Goal: Transaction & Acquisition: Purchase product/service

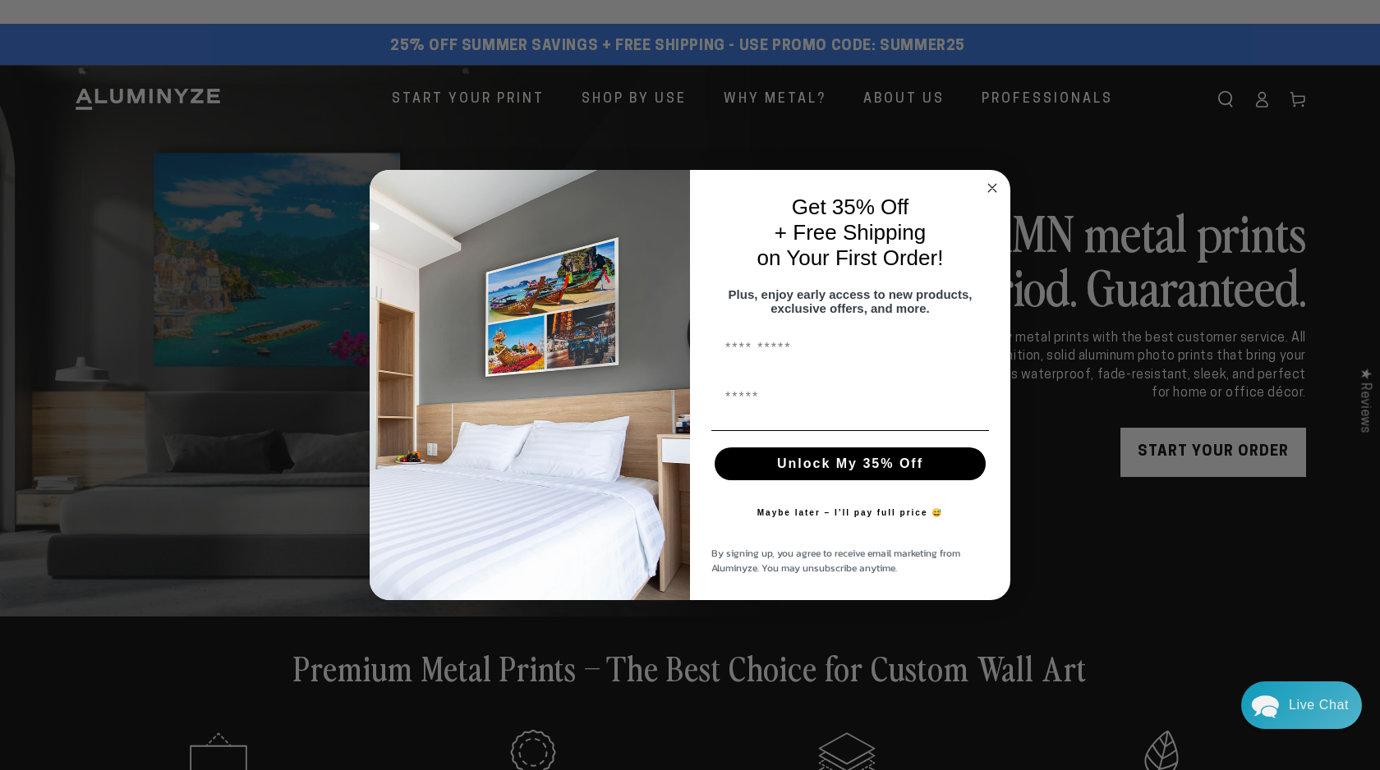
click at [986, 184] on circle "Close dialog" at bounding box center [992, 188] width 19 height 19
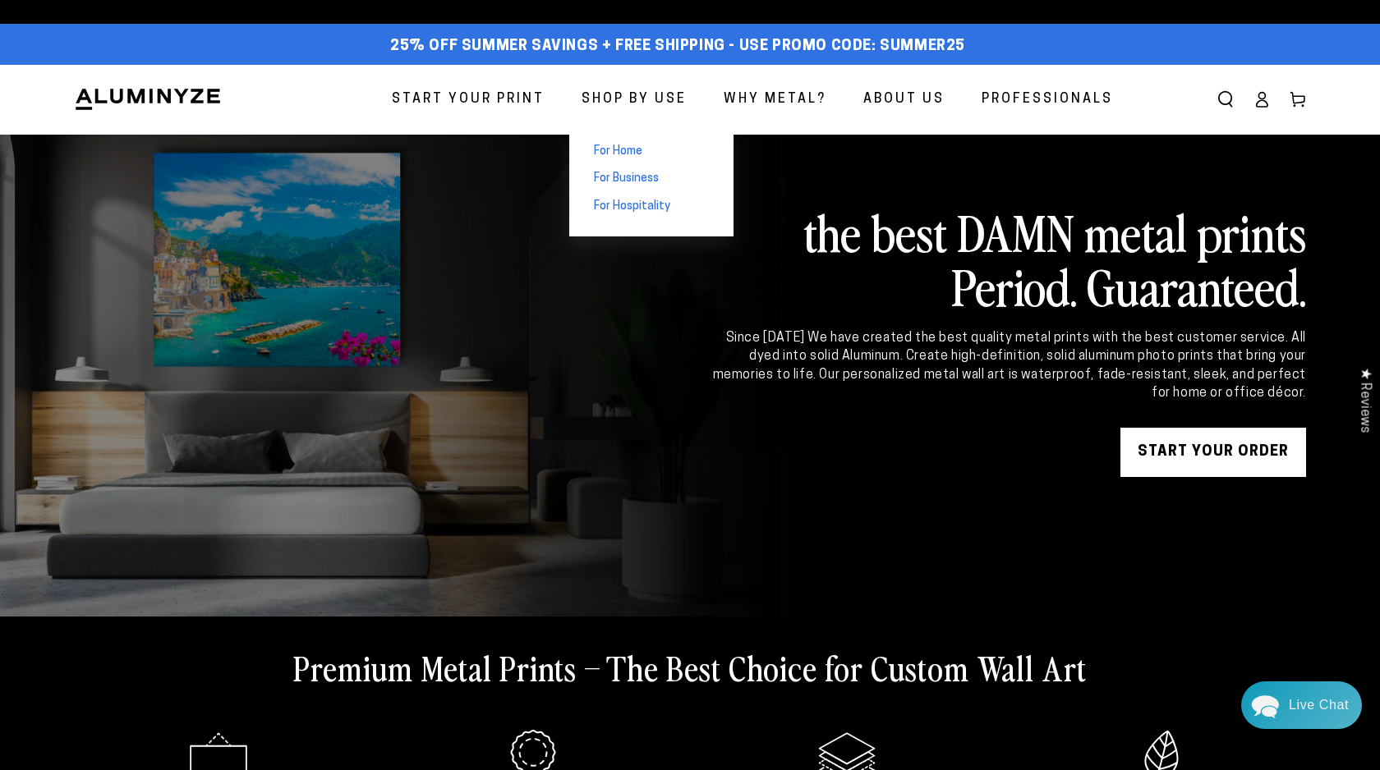
click at [627, 149] on span "For Home" at bounding box center [618, 152] width 48 height 16
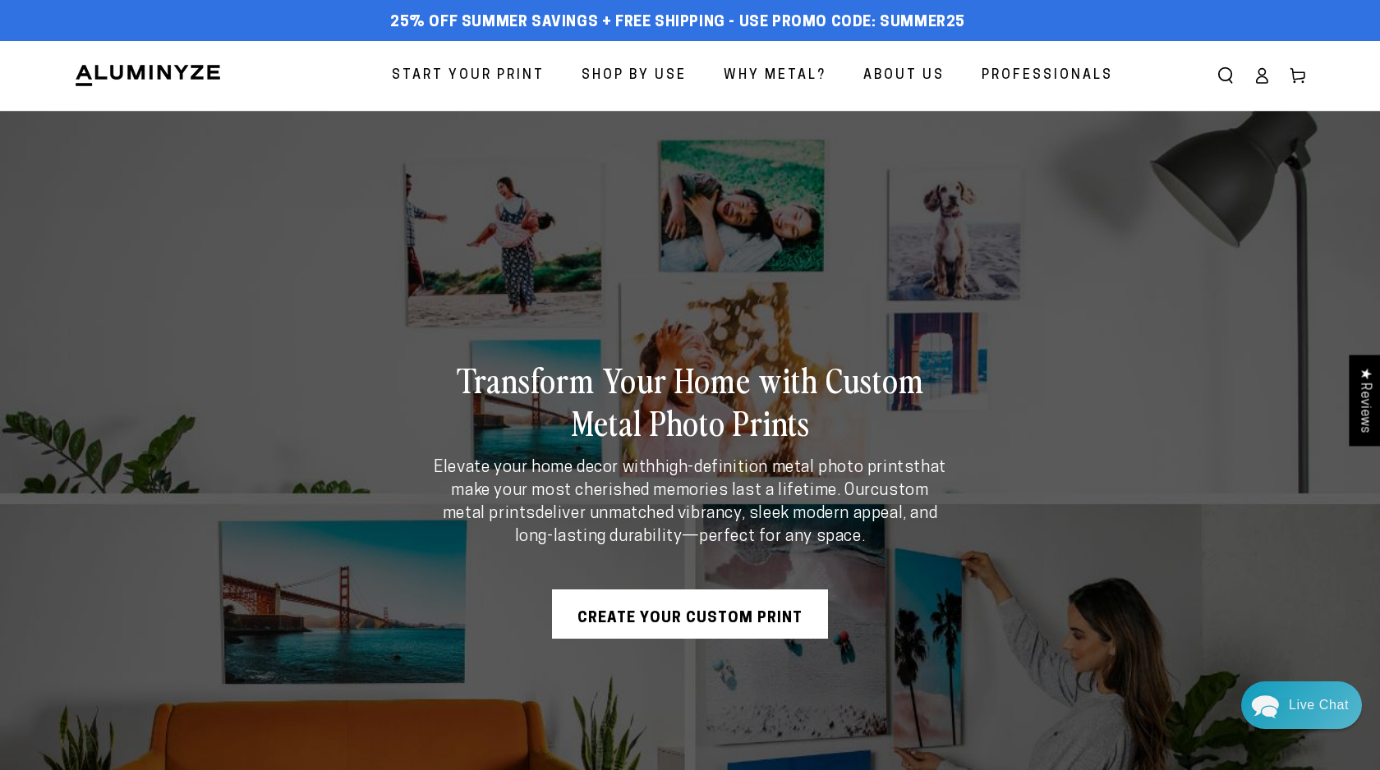
click at [618, 611] on link "Create Your Custom Print" at bounding box center [690, 614] width 276 height 49
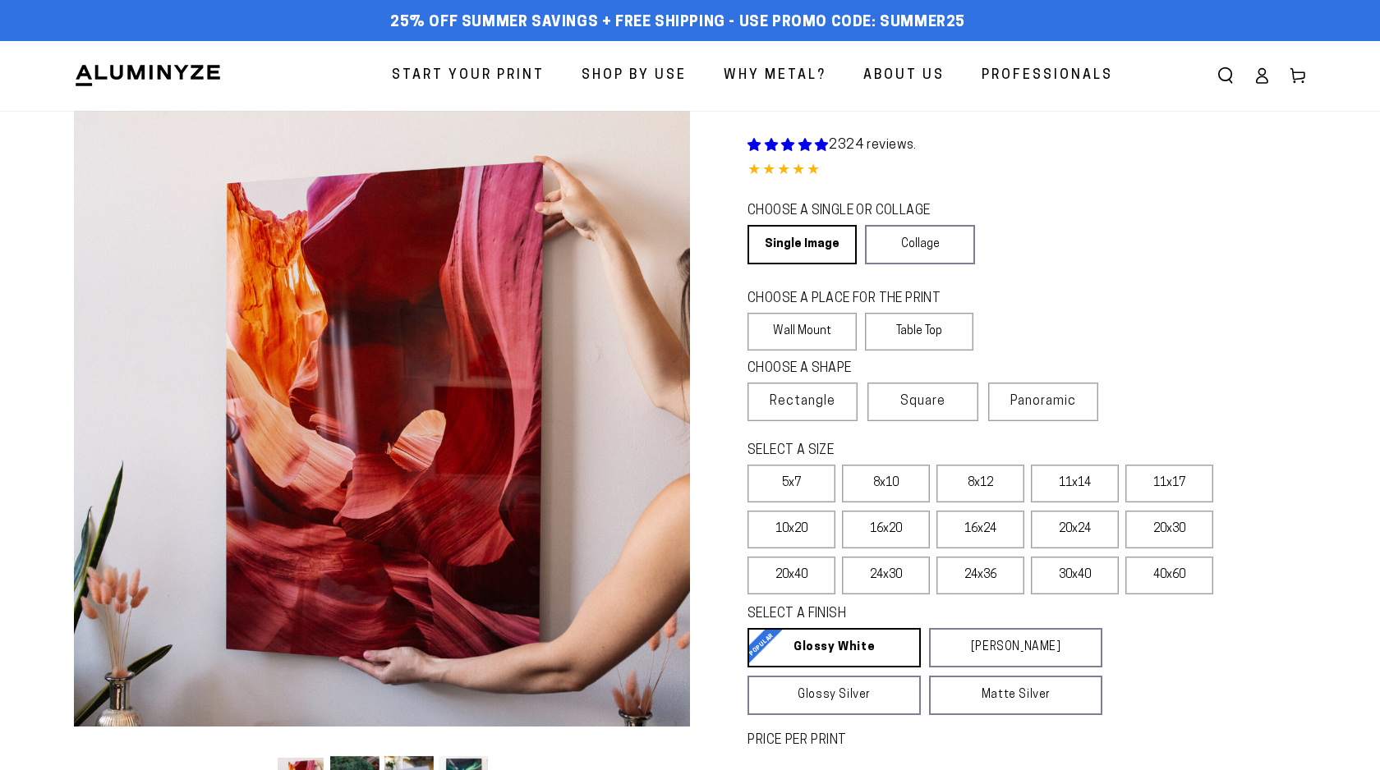
select select "**********"
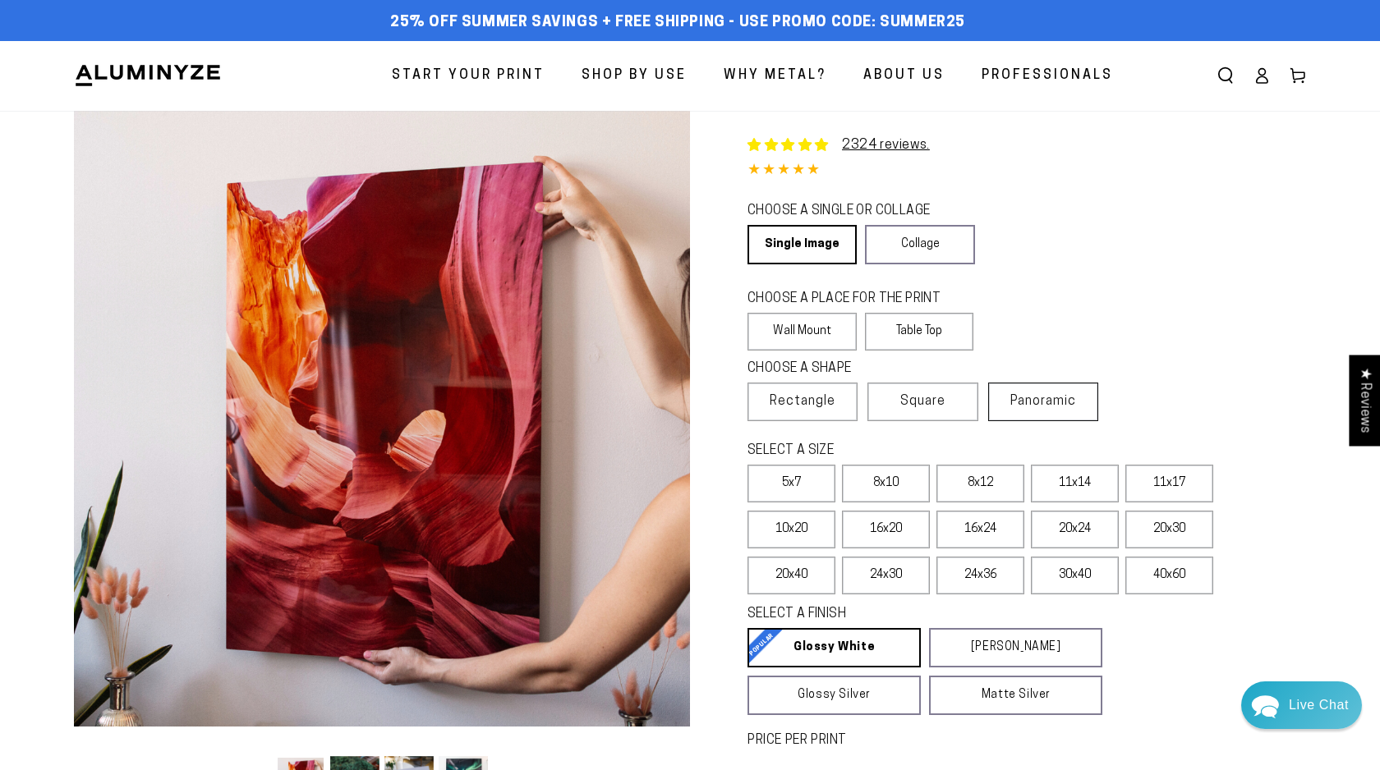
click at [1040, 412] on label "Panoramic" at bounding box center [1043, 402] width 110 height 39
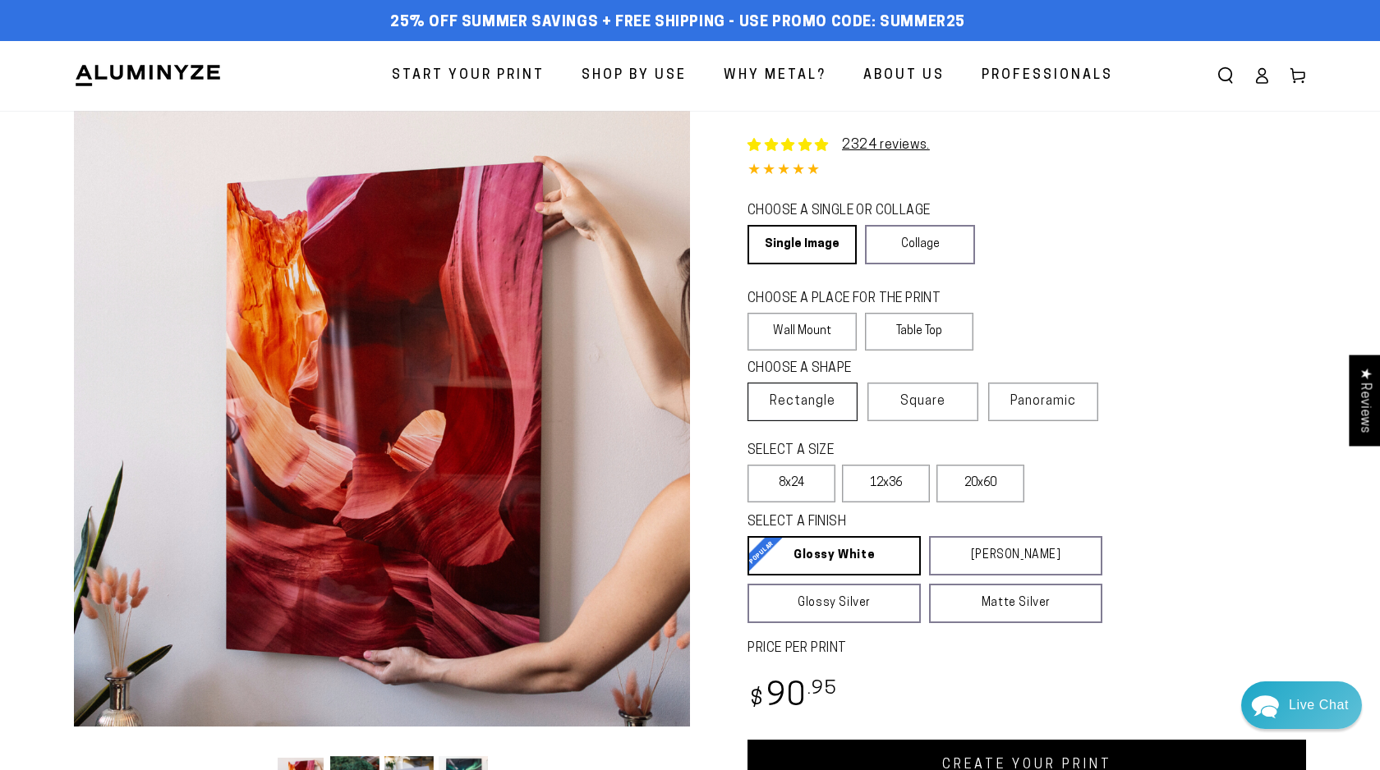
click at [815, 417] on label "Rectangle" at bounding box center [802, 402] width 110 height 39
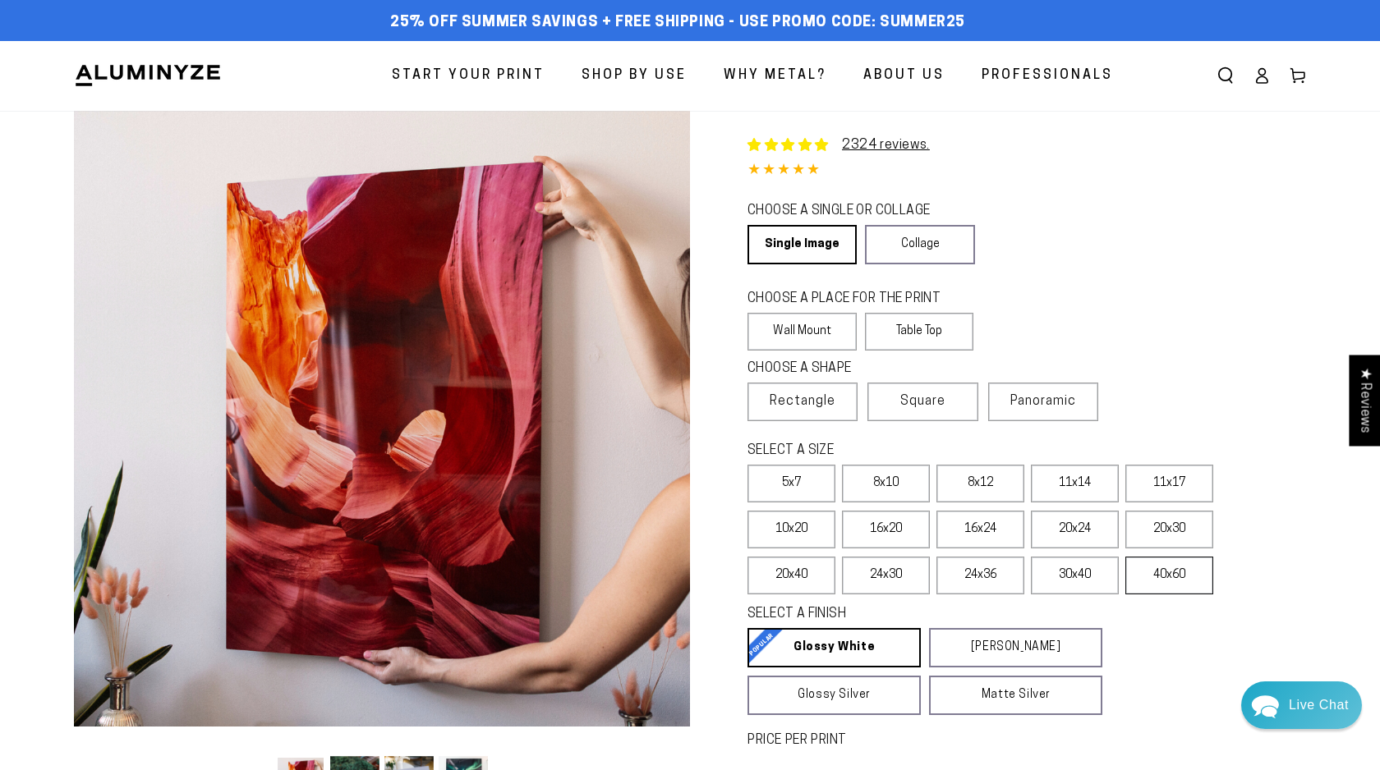
click at [1158, 589] on label "40x60" at bounding box center [1169, 576] width 88 height 38
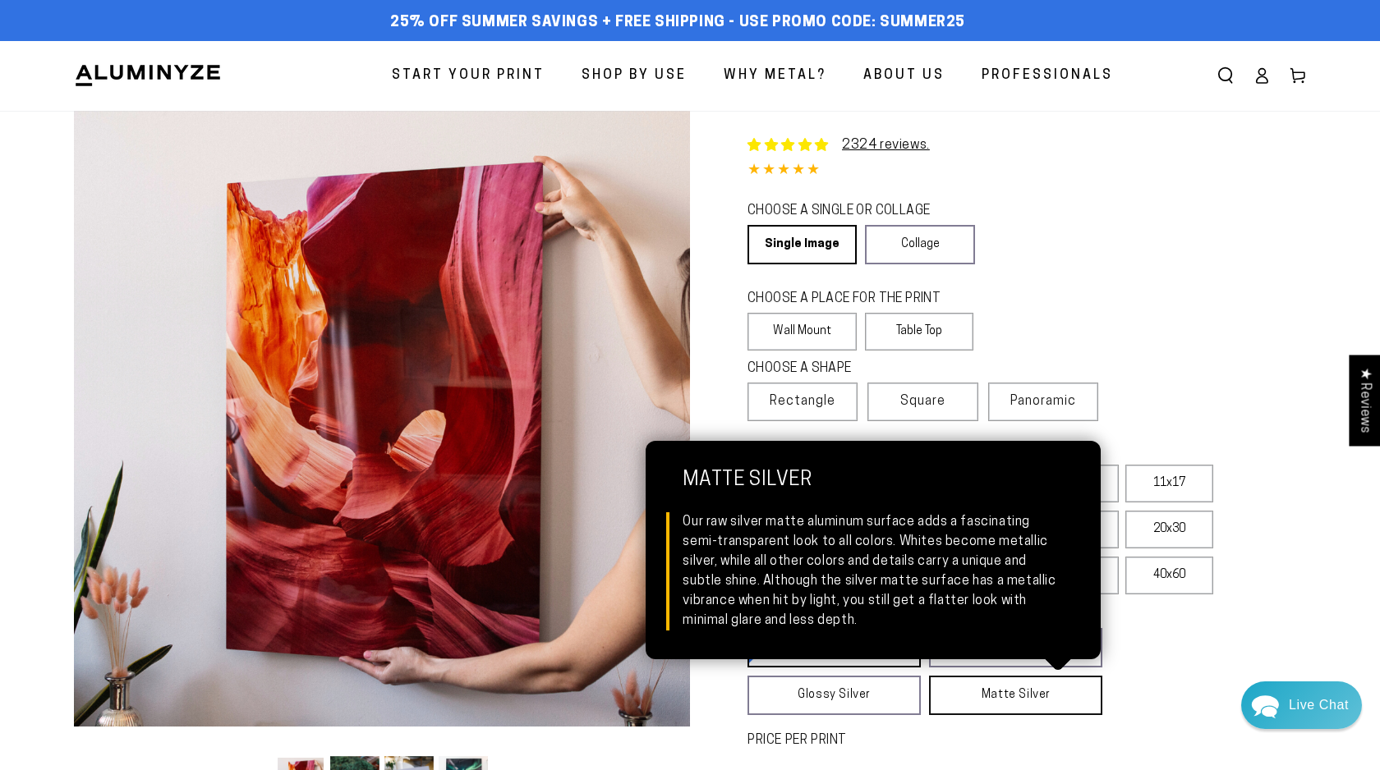
click at [982, 699] on link "Matte Silver Matte Silver Our raw silver matte aluminum surface adds a fascinat…" at bounding box center [1015, 695] width 173 height 39
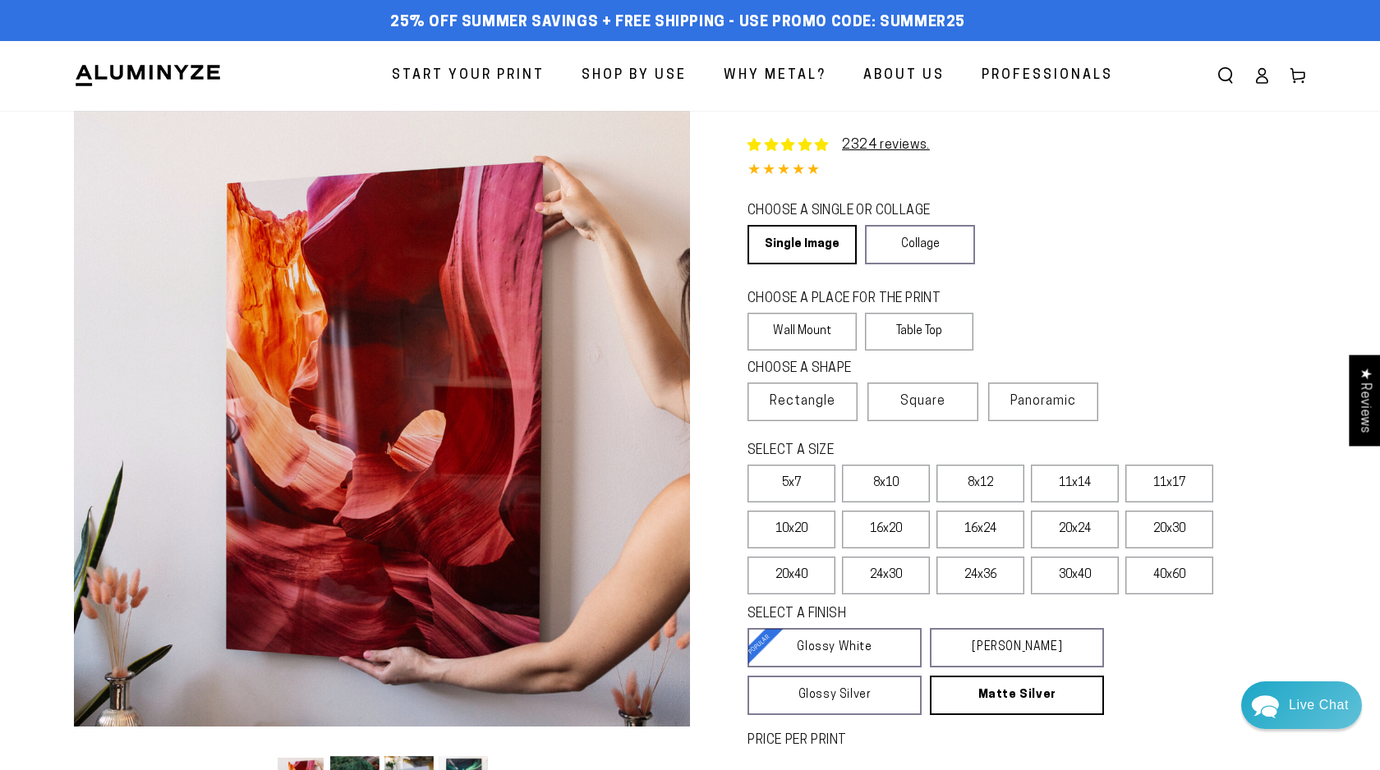
click at [1144, 687] on fieldset "SELECT A FINISH Learn more Glossy White Glossy White Our bright white glossy su…" at bounding box center [1011, 660] width 528 height 110
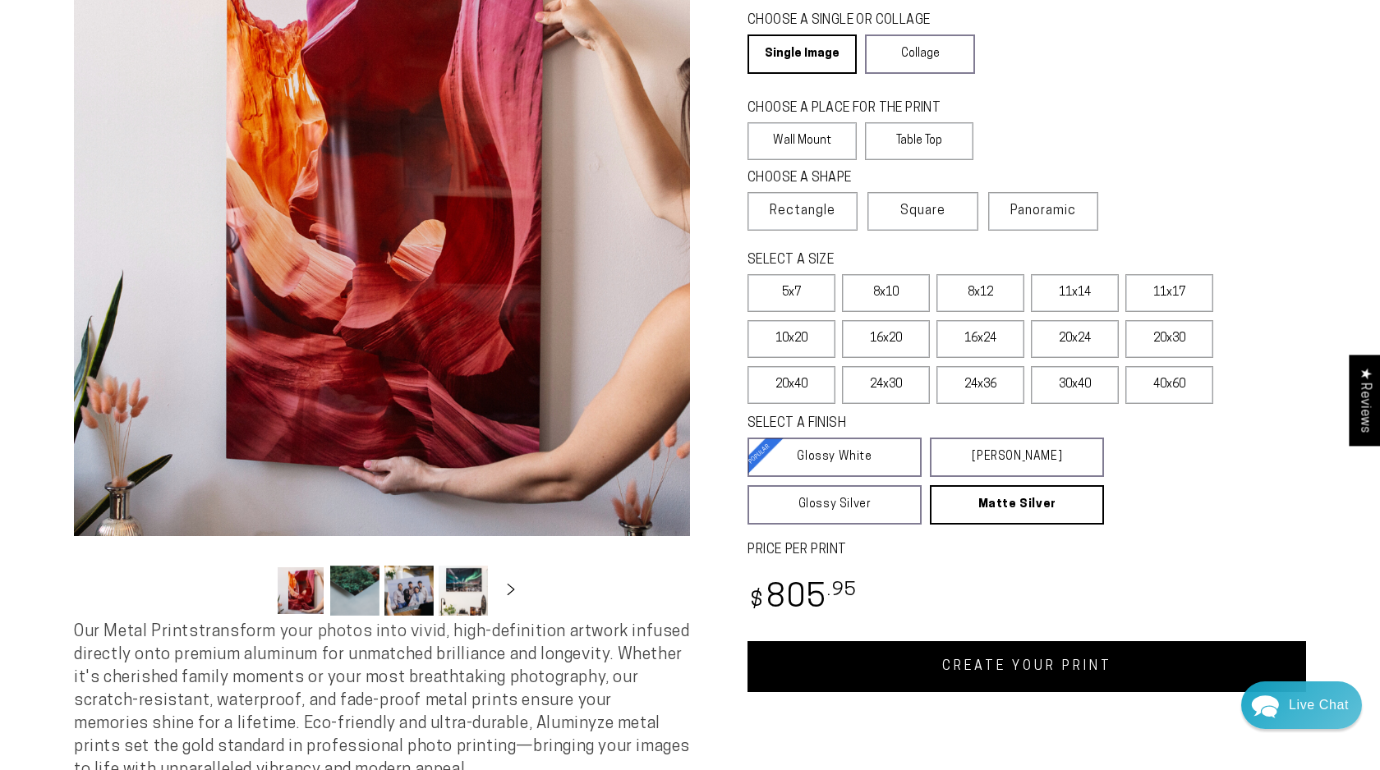
scroll to position [197, 0]
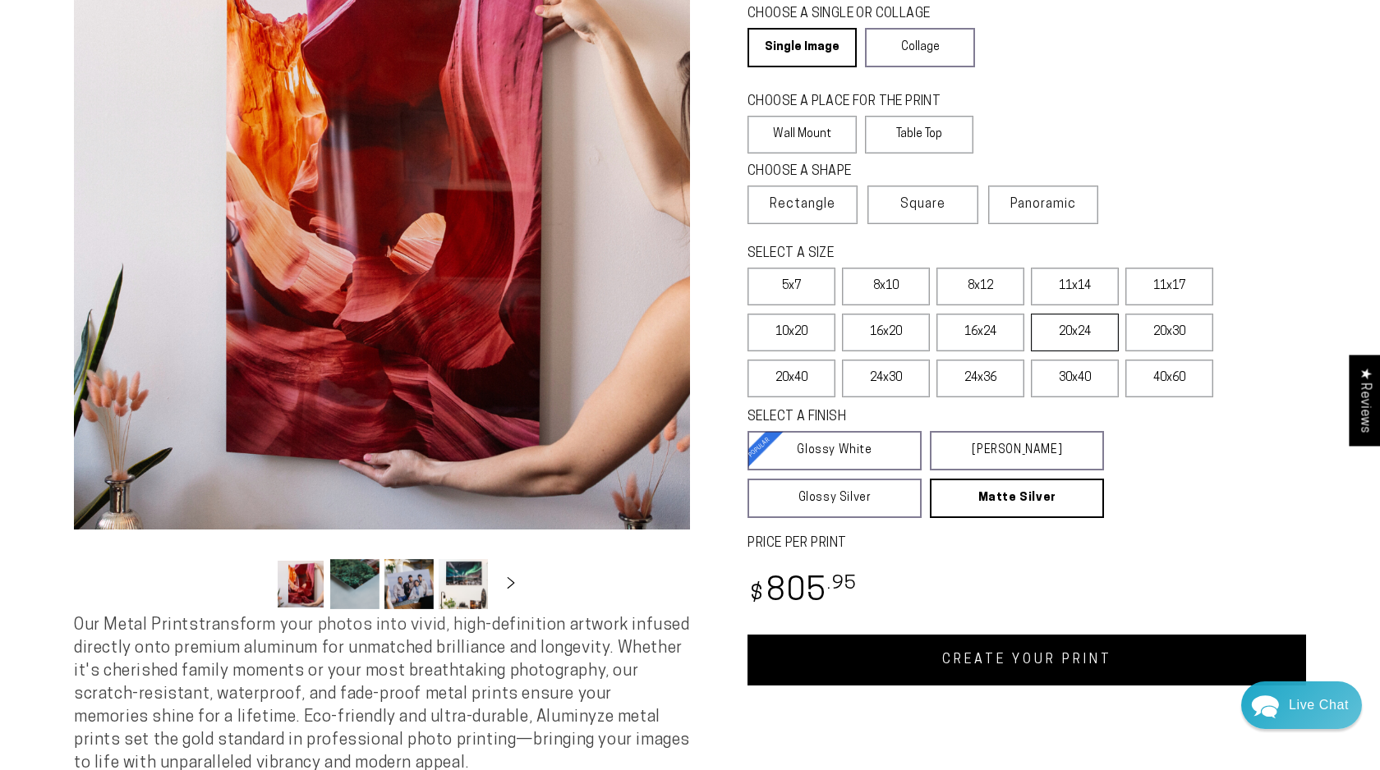
click at [1050, 346] on label "20x24" at bounding box center [1075, 333] width 88 height 38
